Goal: Task Accomplishment & Management: Complete application form

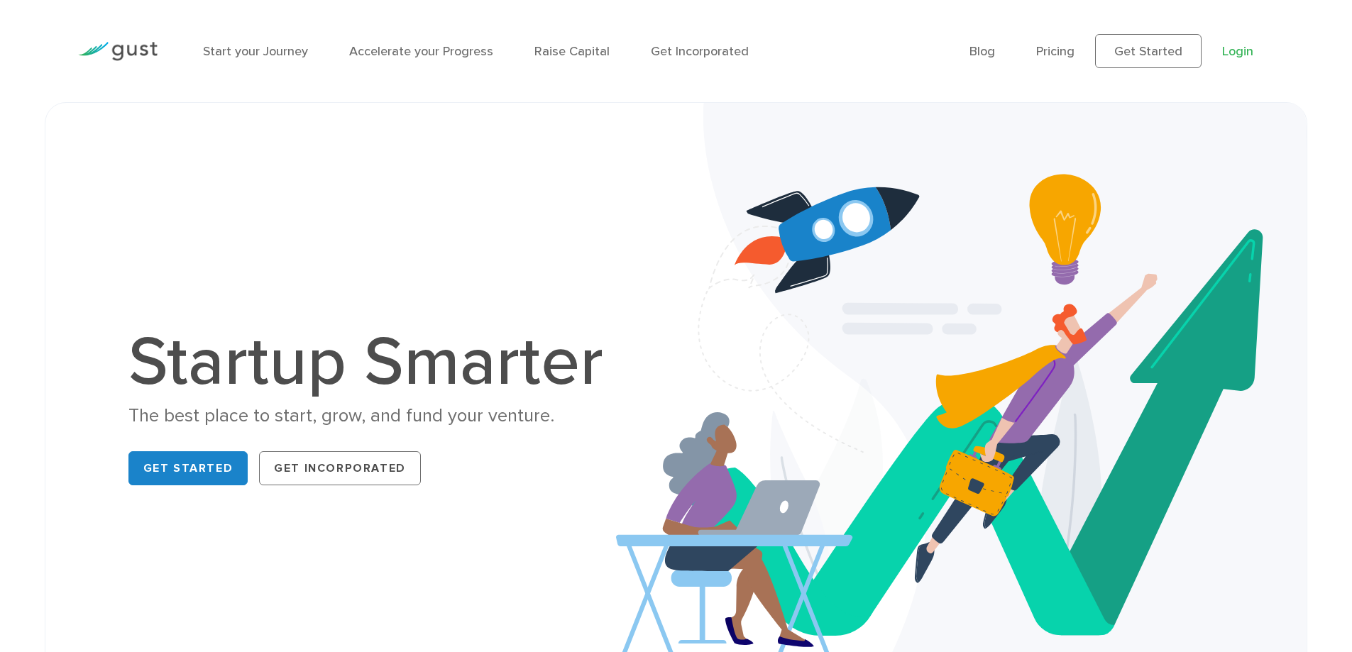
click at [1230, 50] on link "Login" at bounding box center [1237, 51] width 31 height 15
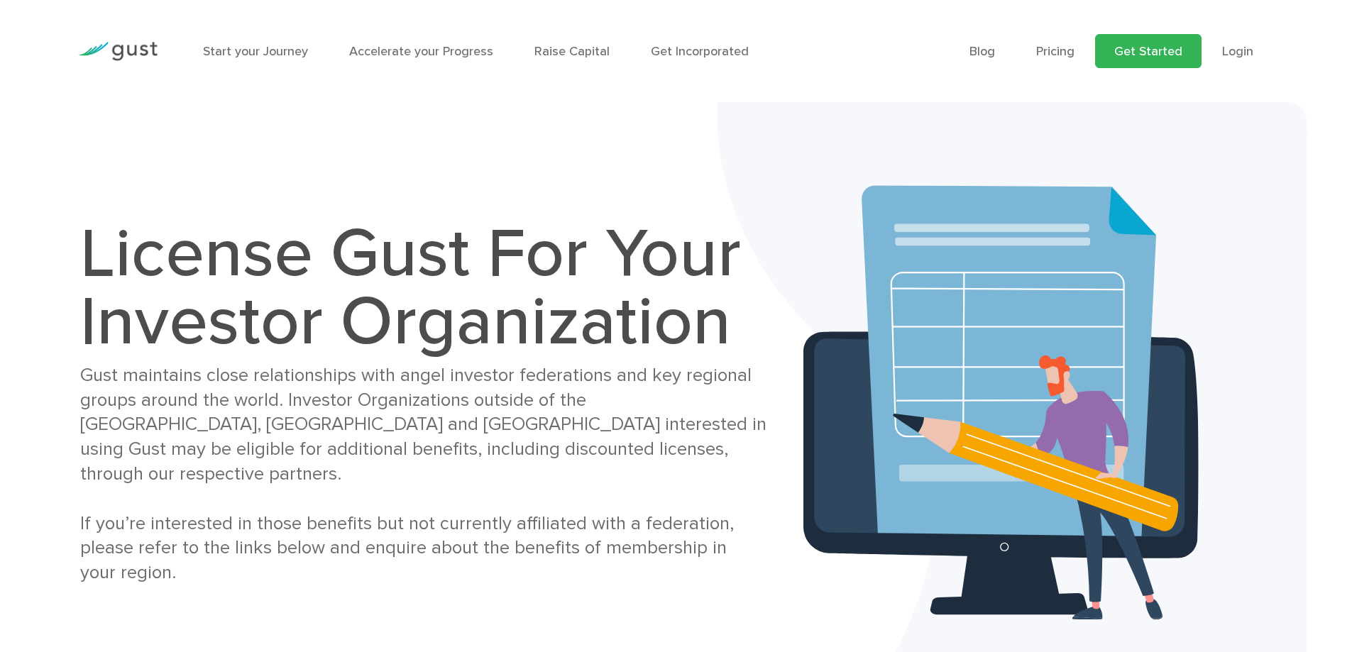
click at [1156, 51] on link "Get Started" at bounding box center [1148, 51] width 106 height 34
